Goal: Task Accomplishment & Management: Complete application form

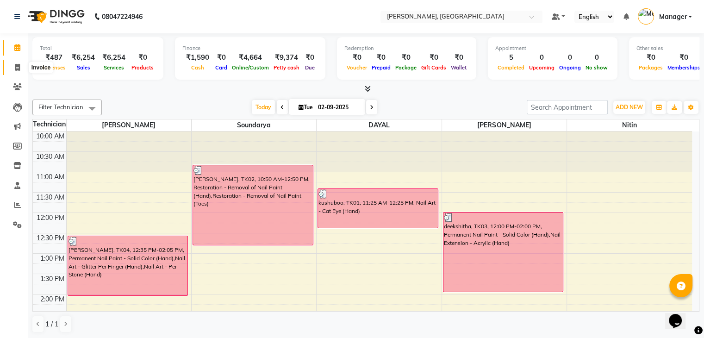
click at [13, 65] on span at bounding box center [17, 68] width 16 height 11
select select "service"
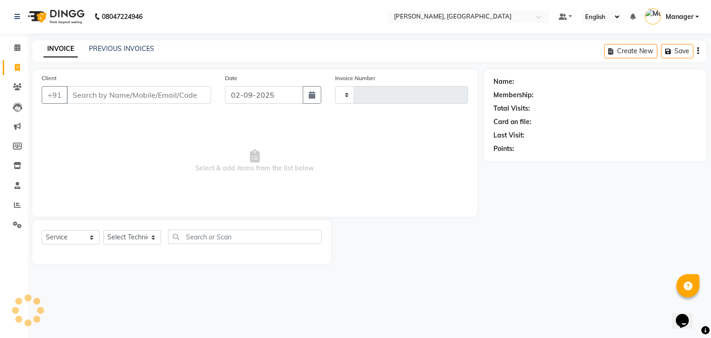
type input "0880"
select select "4495"
click at [132, 238] on select "Select Technician Admin [PERSON_NAME] Manager [PERSON_NAME]" at bounding box center [132, 237] width 58 height 14
select select "88589"
click at [103, 231] on select "Select Technician Admin [PERSON_NAME] Manager [PERSON_NAME]" at bounding box center [132, 237] width 58 height 14
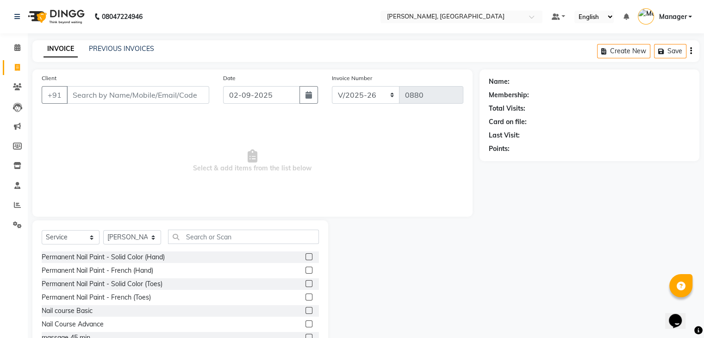
click at [219, 229] on div "Select Service Product Membership Package Voucher Prepaid Gift Card Select Tech…" at bounding box center [180, 288] width 296 height 137
click at [232, 234] on input "text" at bounding box center [243, 237] width 151 height 14
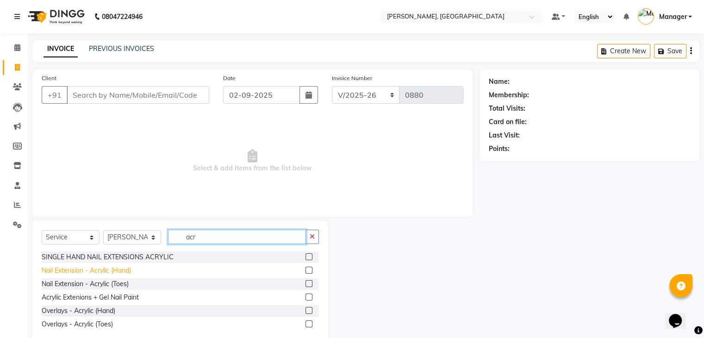
type input "acr"
click at [103, 271] on div "Nail Extension - Acrylic (Hand)" at bounding box center [86, 271] width 89 height 10
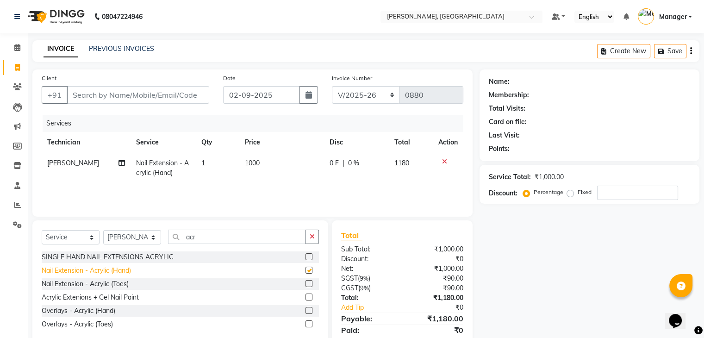
checkbox input "false"
click at [283, 238] on input "acr" at bounding box center [237, 237] width 138 height 14
type input "a"
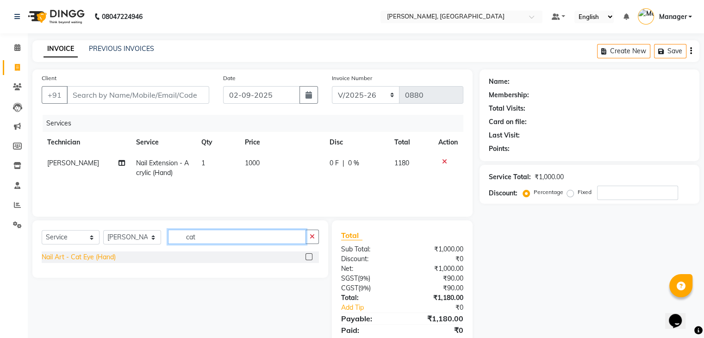
type input "cat"
click at [107, 260] on div "Nail Art - Cat Eye (Hand)" at bounding box center [79, 257] width 74 height 10
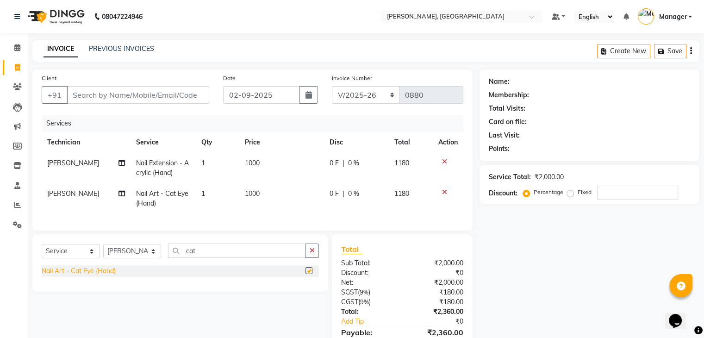
checkbox input "false"
click at [111, 100] on input "Client" at bounding box center [138, 95] width 143 height 18
type input "8"
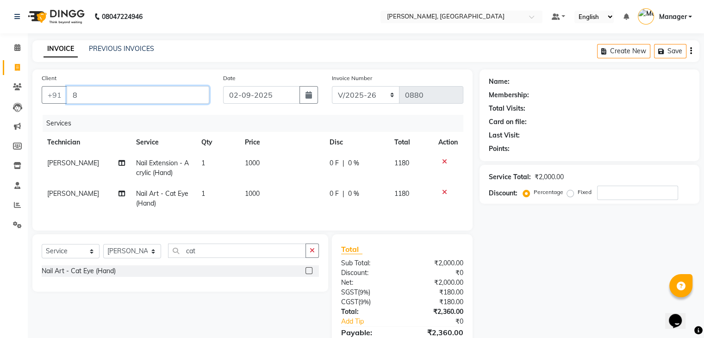
type input "0"
type input "8050273424"
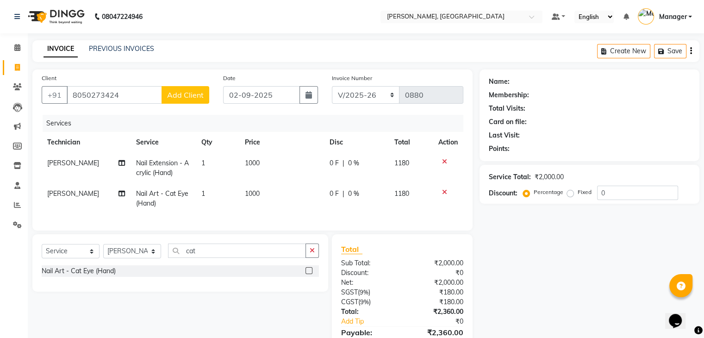
click at [187, 98] on span "Add Client" at bounding box center [185, 94] width 37 height 9
select select "21"
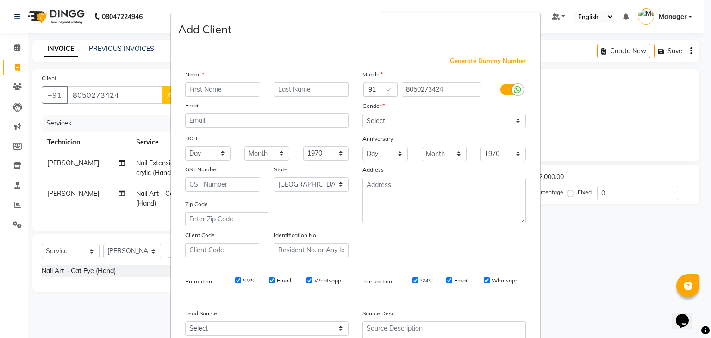
click at [216, 93] on input "text" at bounding box center [222, 89] width 75 height 14
type input "raksha"
click at [406, 117] on select "Select [DEMOGRAPHIC_DATA] [DEMOGRAPHIC_DATA] Other Prefer Not To Say" at bounding box center [444, 121] width 163 height 14
select select "[DEMOGRAPHIC_DATA]"
click at [363, 114] on select "Select [DEMOGRAPHIC_DATA] [DEMOGRAPHIC_DATA] Other Prefer Not To Say" at bounding box center [444, 121] width 163 height 14
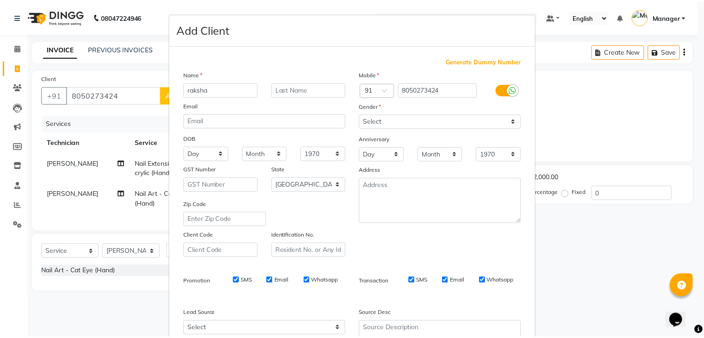
scroll to position [94, 0]
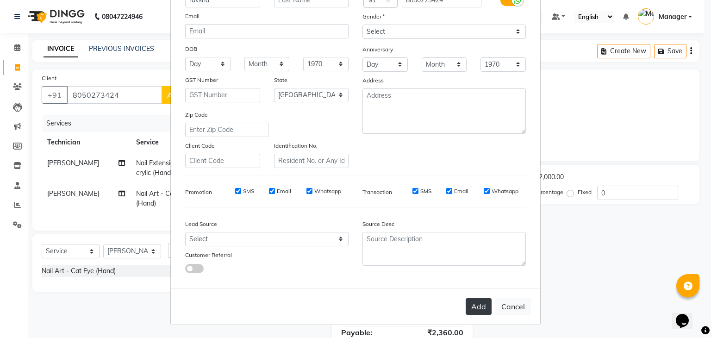
click at [470, 308] on button "Add" at bounding box center [479, 306] width 26 height 17
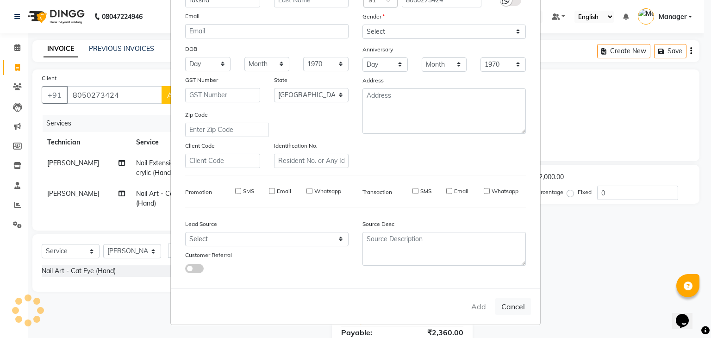
type input "80******24"
select select
select select "null"
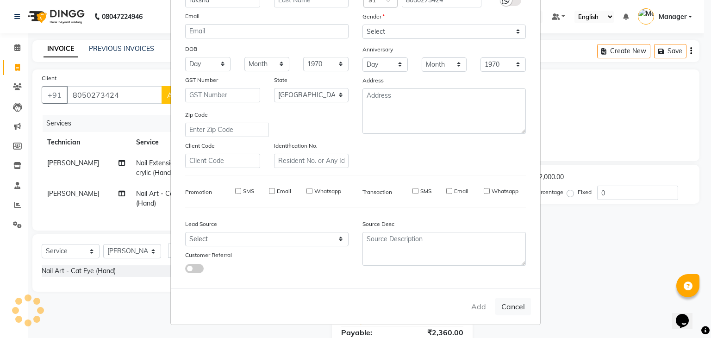
select select
checkbox input "false"
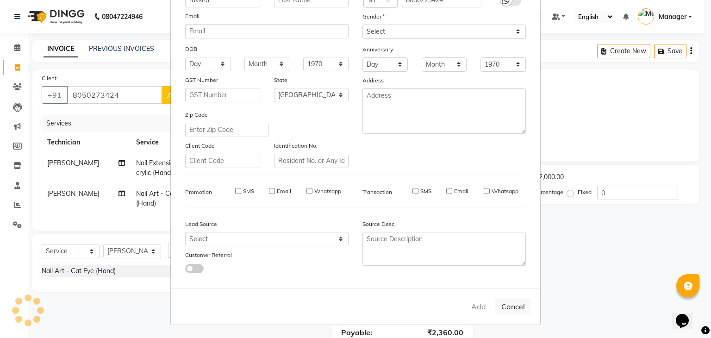
checkbox input "false"
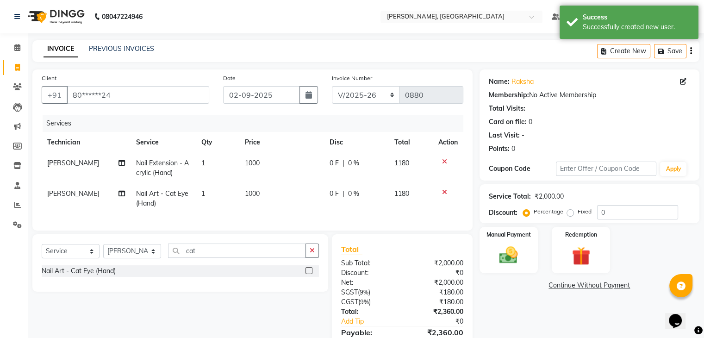
scroll to position [54, 0]
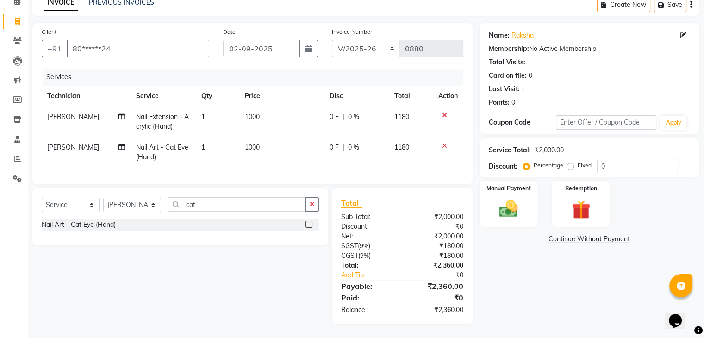
click at [578, 163] on label "Fixed" at bounding box center [585, 165] width 14 height 8
click at [571, 163] on input "Fixed" at bounding box center [572, 165] width 6 height 6
radio input "true"
click at [628, 159] on input "0" at bounding box center [637, 166] width 81 height 14
type input "60"
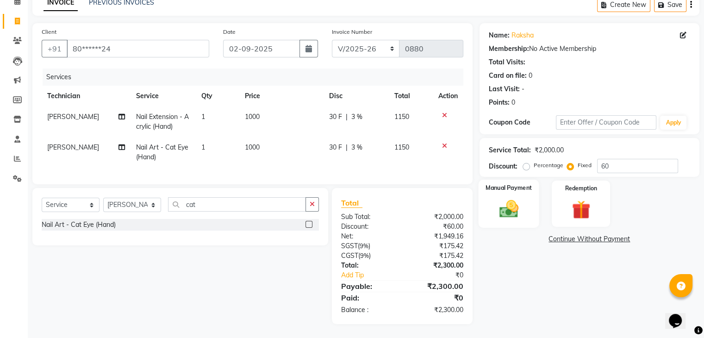
click at [514, 200] on img at bounding box center [508, 209] width 31 height 22
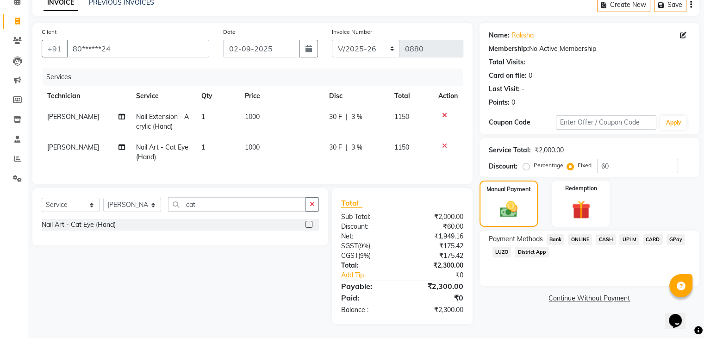
click at [609, 234] on span "CASH" at bounding box center [606, 239] width 20 height 11
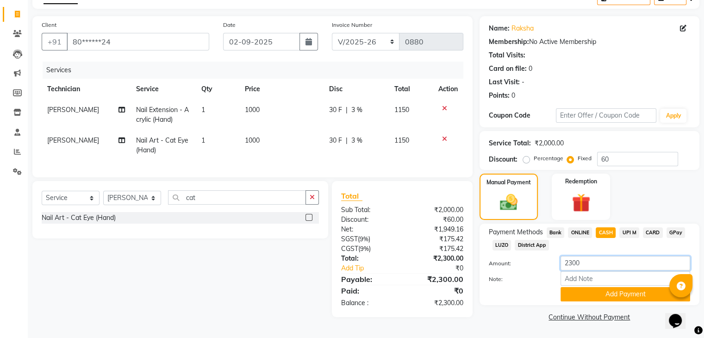
click at [606, 263] on input "2300" at bounding box center [626, 263] width 130 height 14
type input "2"
type input "300"
click at [618, 299] on button "Add Payment" at bounding box center [626, 294] width 130 height 14
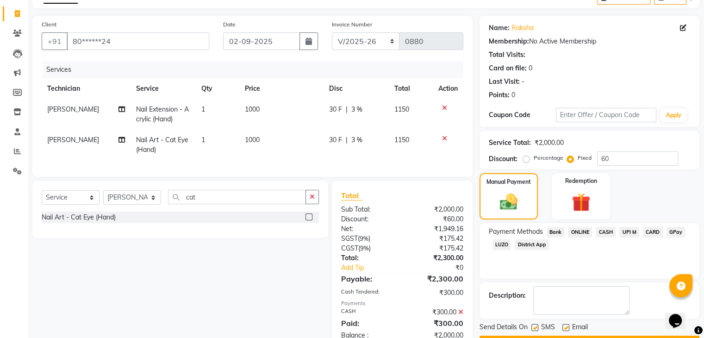
scroll to position [87, 0]
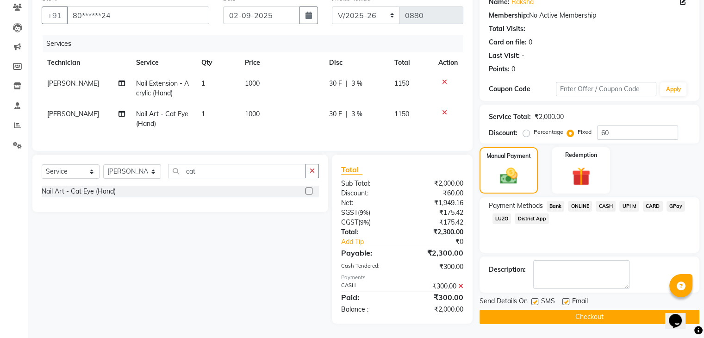
click at [460, 285] on icon at bounding box center [460, 286] width 5 height 6
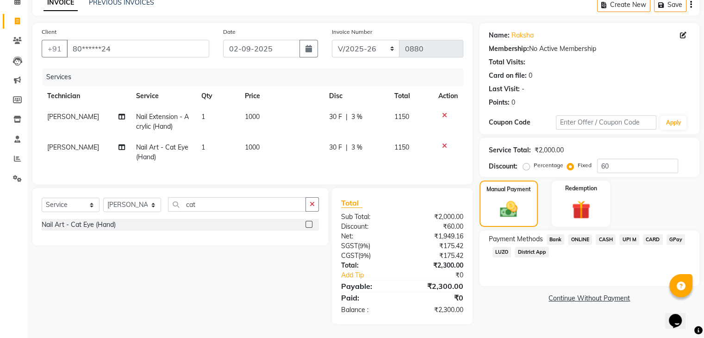
click at [611, 234] on span "CASH" at bounding box center [606, 239] width 20 height 11
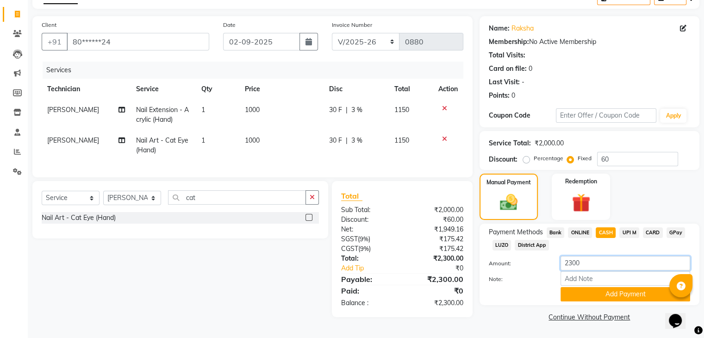
click at [602, 256] on input "2300" at bounding box center [626, 263] width 130 height 14
type input "2000"
click at [628, 290] on button "Add Payment" at bounding box center [626, 294] width 130 height 14
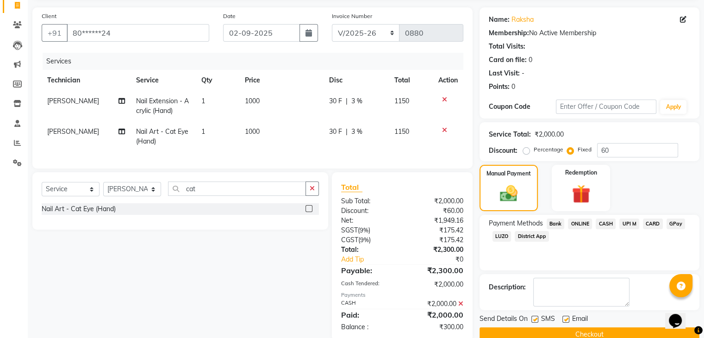
scroll to position [87, 0]
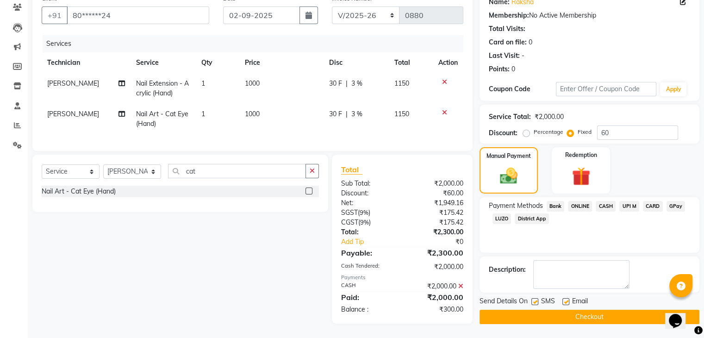
click at [583, 201] on span "ONLINE" at bounding box center [580, 206] width 24 height 11
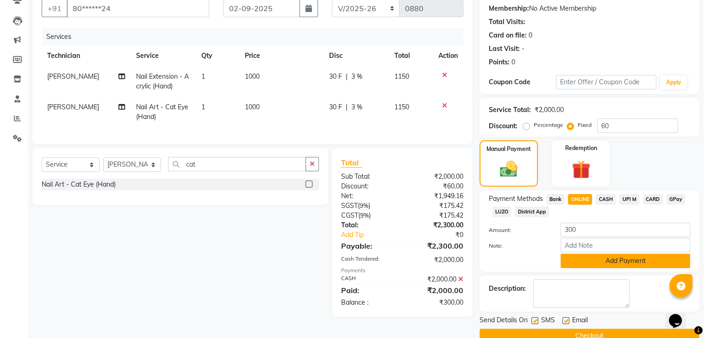
click at [614, 262] on button "Add Payment" at bounding box center [626, 261] width 130 height 14
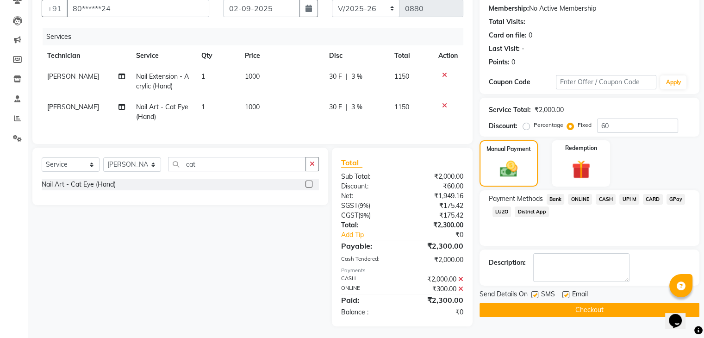
scroll to position [96, 0]
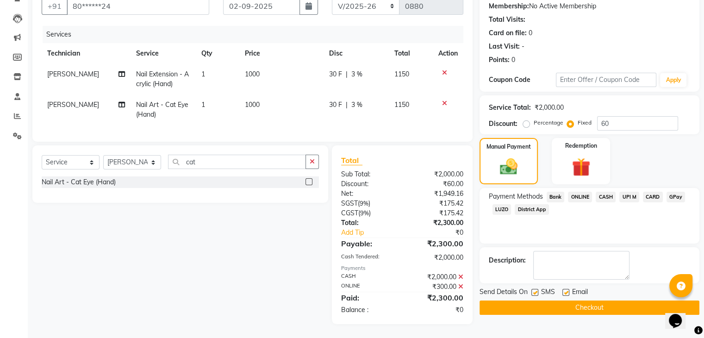
click at [611, 301] on button "Checkout" at bounding box center [590, 308] width 220 height 14
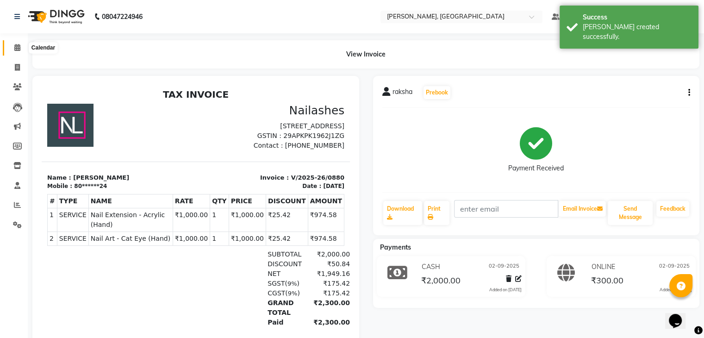
click at [16, 48] on icon at bounding box center [17, 47] width 6 height 7
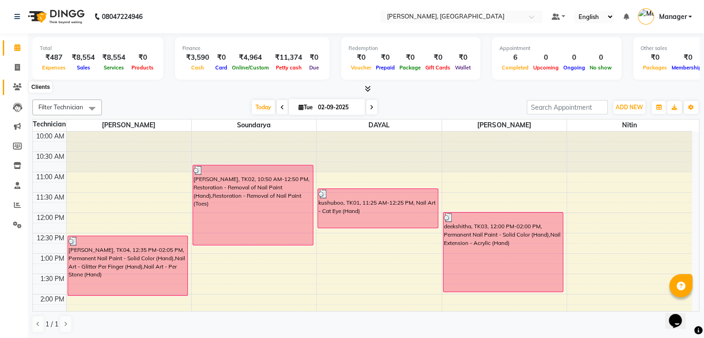
click at [11, 88] on span at bounding box center [17, 87] width 16 height 11
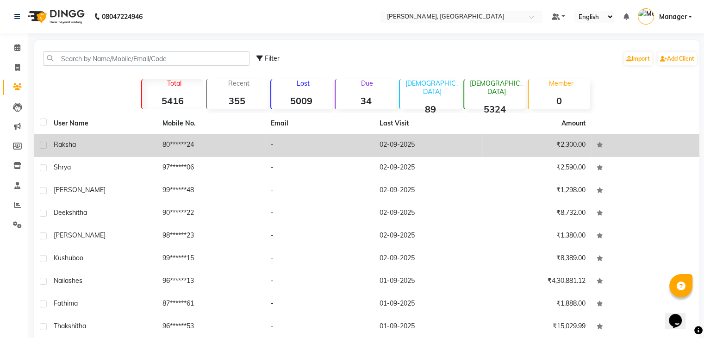
click at [187, 143] on td "80******24" at bounding box center [211, 145] width 109 height 23
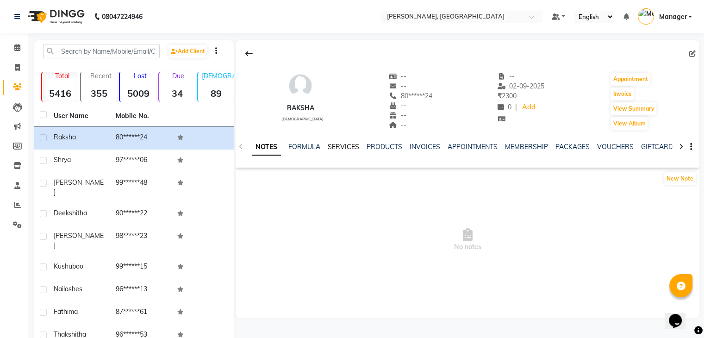
click at [352, 150] on link "SERVICES" at bounding box center [343, 147] width 31 height 8
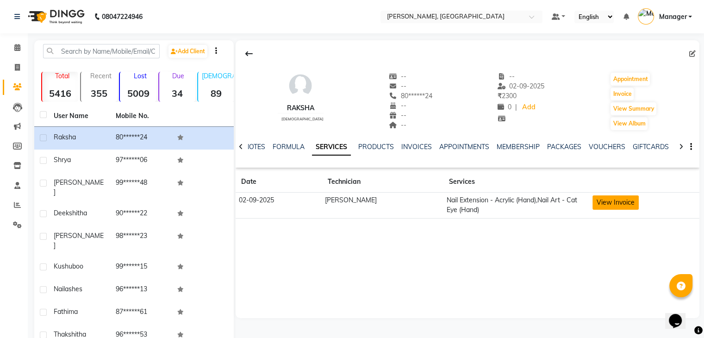
click at [613, 203] on button "View Invoice" at bounding box center [616, 202] width 46 height 14
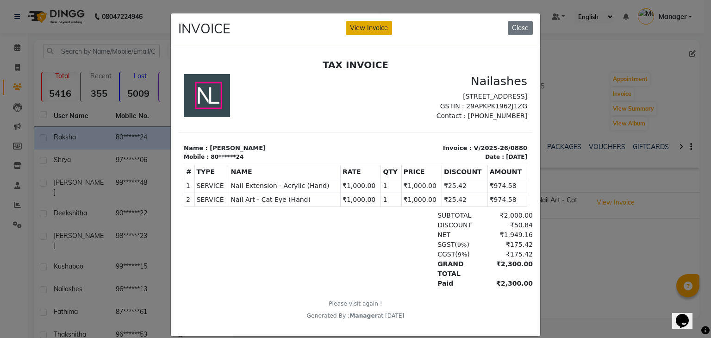
click at [372, 24] on button "View Invoice" at bounding box center [369, 28] width 46 height 14
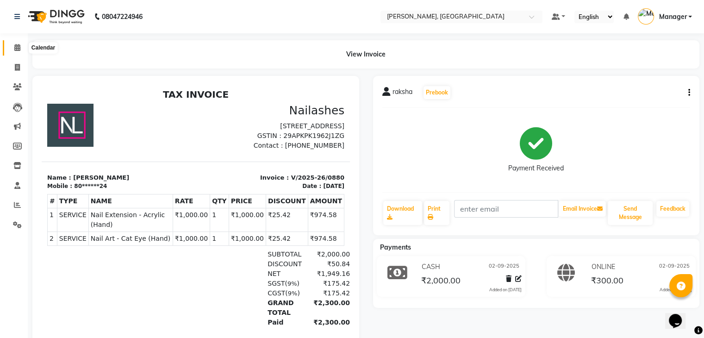
click at [20, 45] on span at bounding box center [17, 48] width 16 height 11
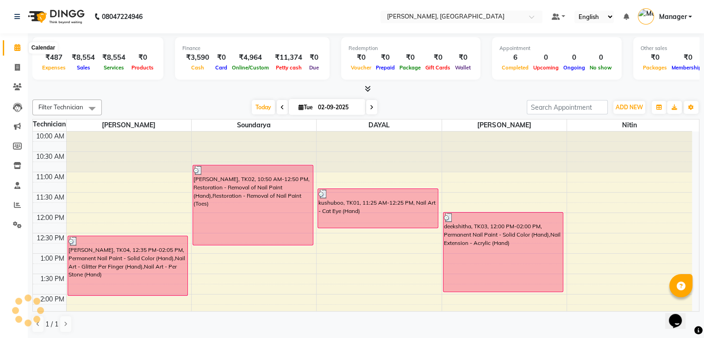
drag, startPoint x: 20, startPoint y: 45, endPoint x: 246, endPoint y: 13, distance: 228.2
click at [246, 13] on nav "08047224946 Select Location × [GEOGRAPHIC_DATA], Jayanagar Default Panel My Pan…" at bounding box center [352, 16] width 704 height 33
